Goal: Task Accomplishment & Management: Complete application form

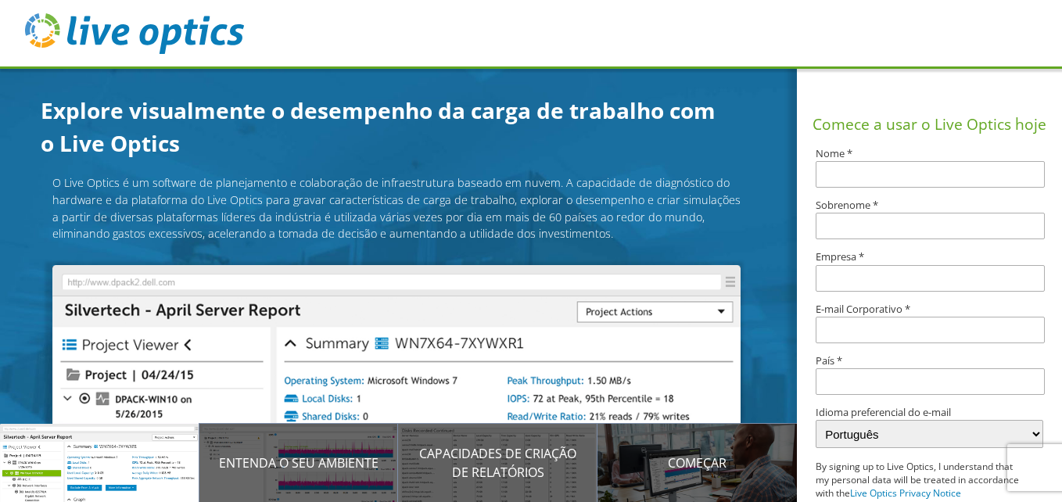
scroll to position [156, 0]
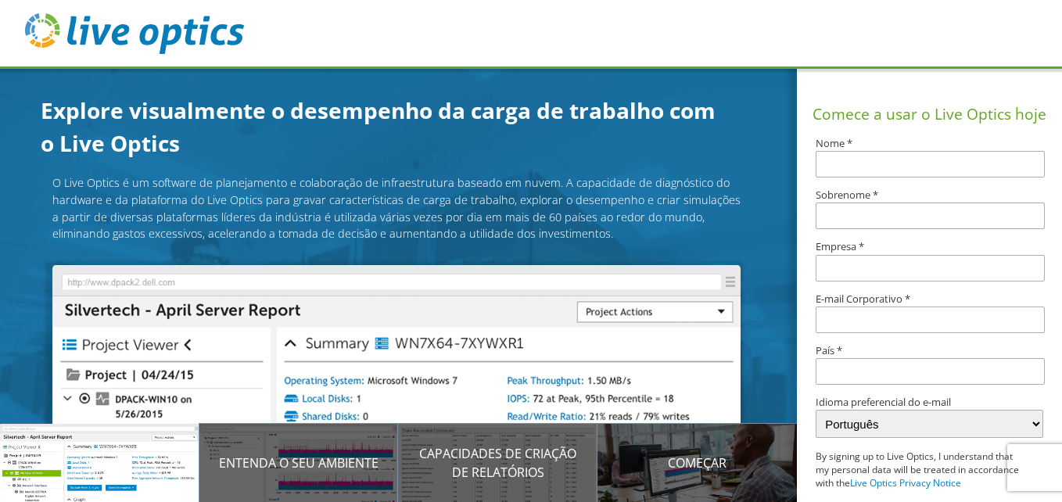
click at [850, 156] on input "text" at bounding box center [930, 164] width 229 height 27
type input "[PERSON_NAME]"
type input "da [PERSON_NAME]"
type input "Usina Batatais S/A"
type input "paulo.silva@usinabatatais.com.br"
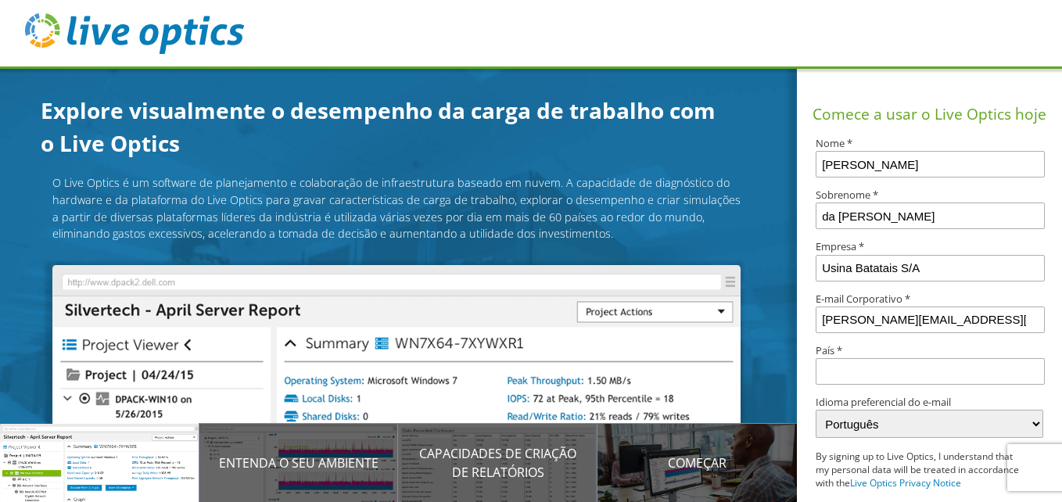
type input "Brasil"
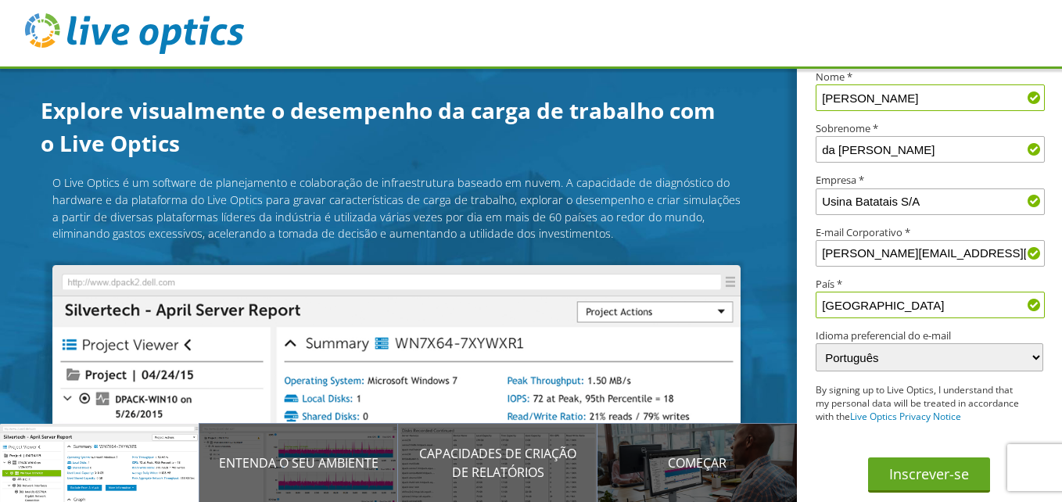
scroll to position [235, 0]
click at [917, 470] on button "Inscrever-se" at bounding box center [929, 475] width 122 height 35
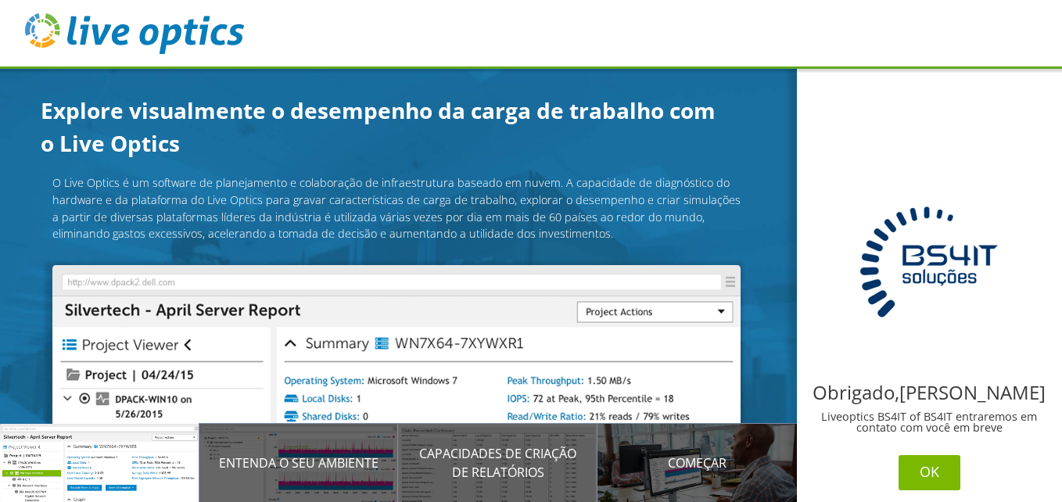
click at [929, 469] on button "OK" at bounding box center [930, 472] width 62 height 35
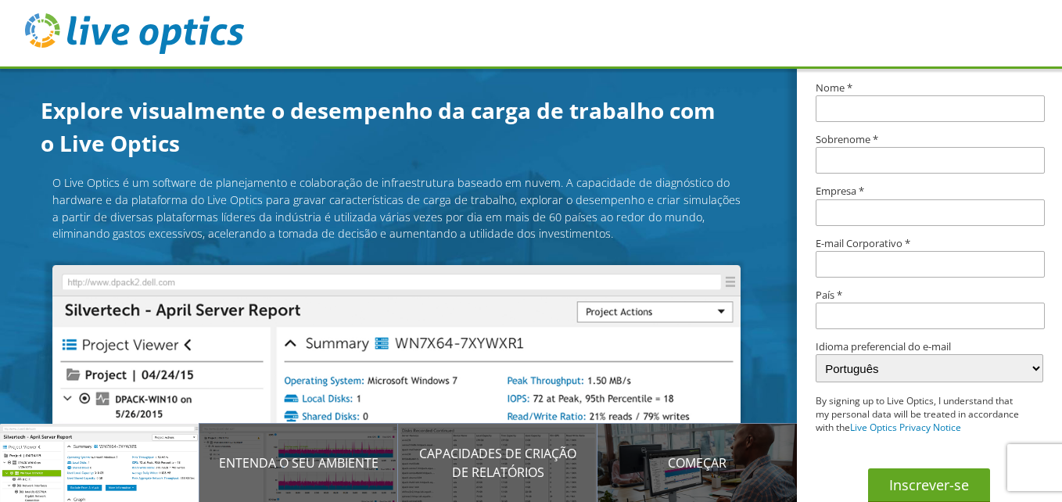
scroll to position [235, 0]
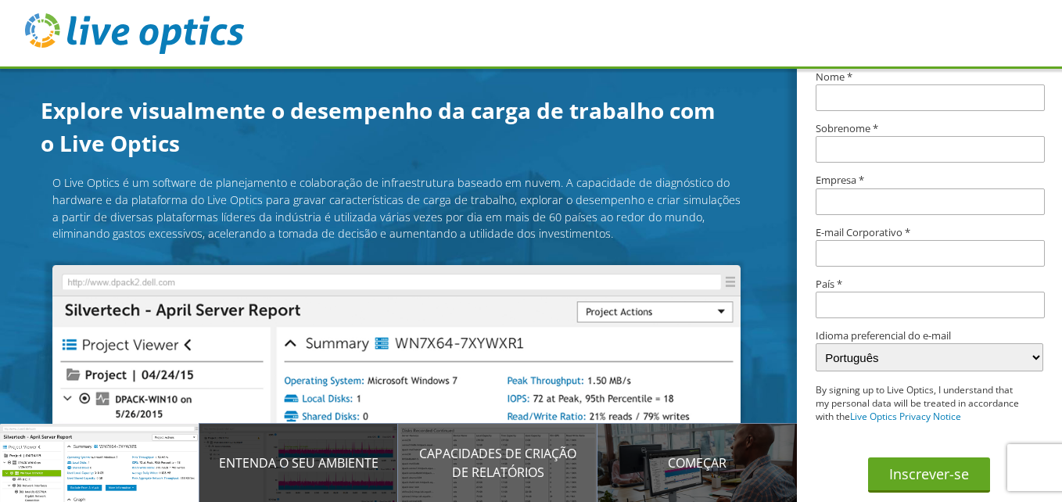
click at [319, 462] on p "Entenda o seu ambiente" at bounding box center [298, 463] width 199 height 19
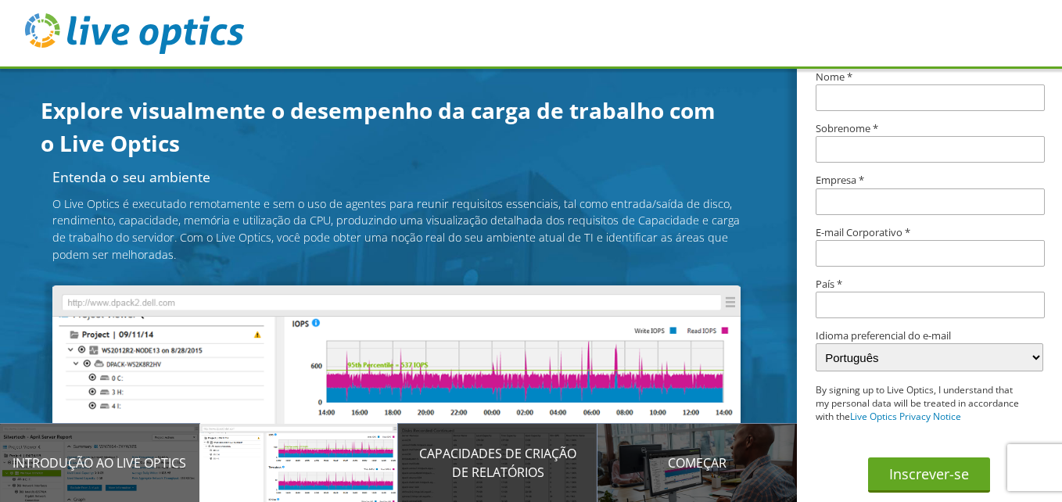
click at [491, 461] on p "Capacidades de criação de relatórios" at bounding box center [497, 463] width 199 height 38
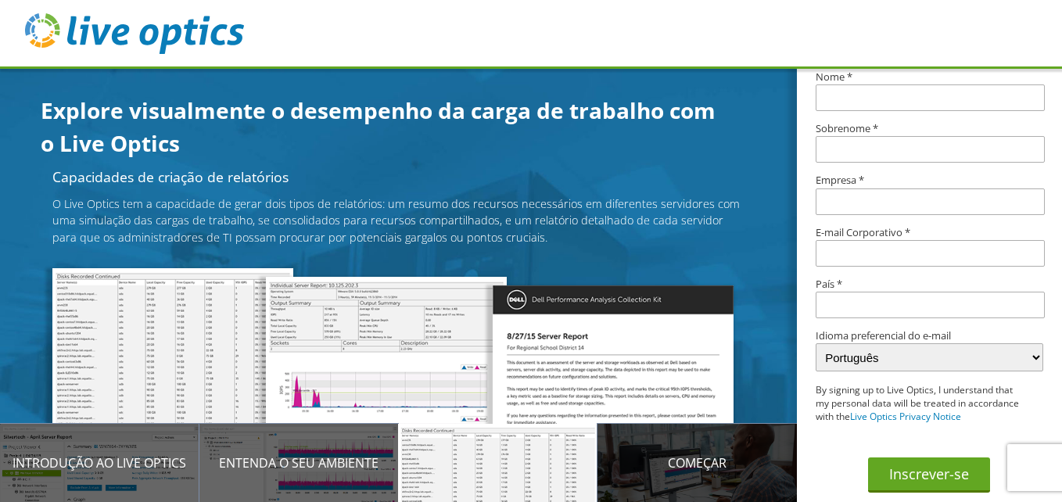
click at [677, 466] on p "Começar" at bounding box center [697, 463] width 199 height 19
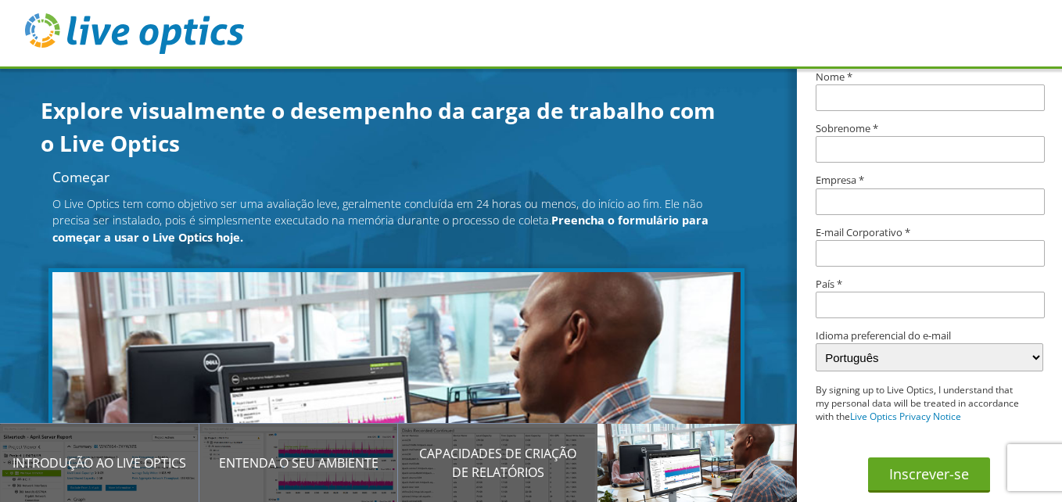
scroll to position [174, 0]
